Goal: Find specific page/section

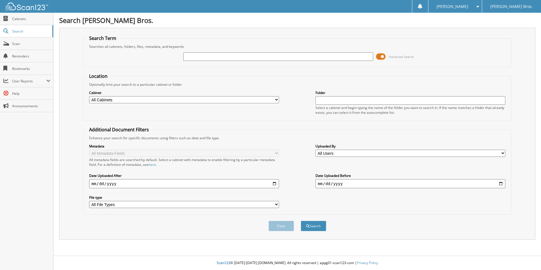
click at [209, 58] on input "text" at bounding box center [278, 56] width 190 height 8
paste input "706533"
type input "706533"
click at [380, 56] on span at bounding box center [381, 56] width 10 height 8
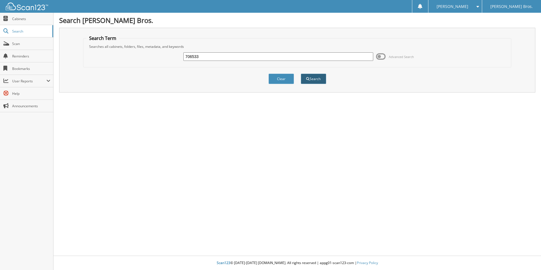
click at [324, 76] on button "Search" at bounding box center [313, 79] width 25 height 10
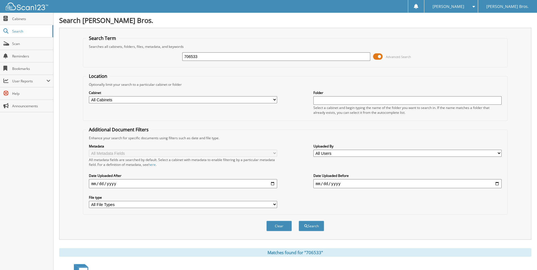
click at [378, 57] on span at bounding box center [378, 56] width 10 height 8
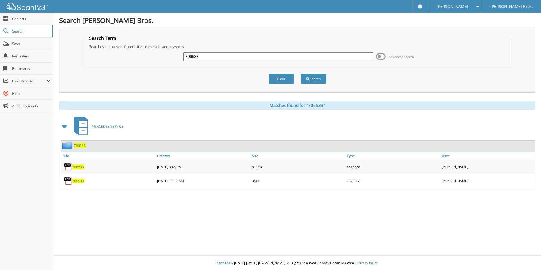
click at [77, 166] on span "706533" at bounding box center [78, 166] width 12 height 5
click at [82, 181] on span "706533" at bounding box center [78, 181] width 12 height 5
click at [73, 181] on span "706533" at bounding box center [78, 181] width 12 height 5
